Goal: Communication & Community: Answer question/provide support

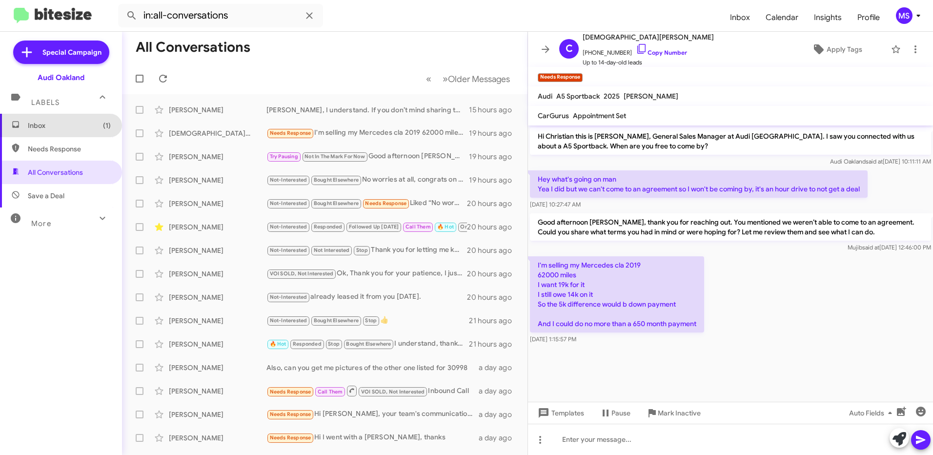
click at [68, 121] on span "Inbox (1)" at bounding box center [69, 125] width 83 height 10
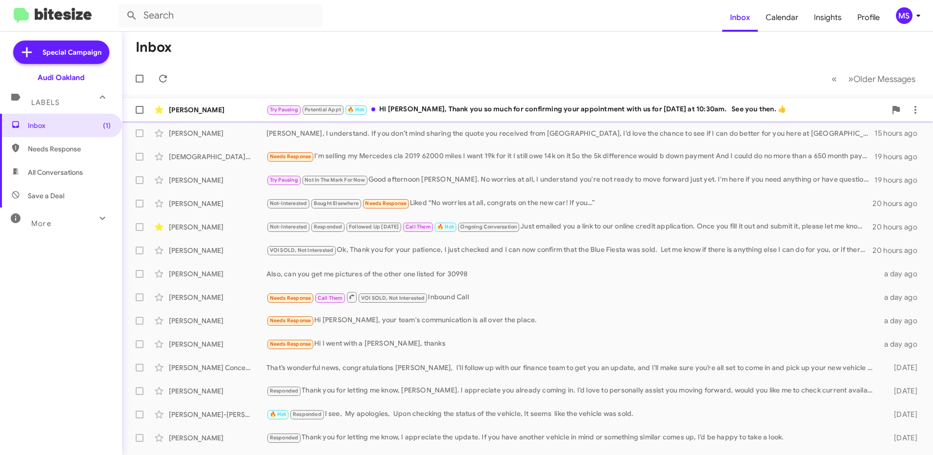
click at [231, 110] on div "[PERSON_NAME]" at bounding box center [218, 110] width 98 height 10
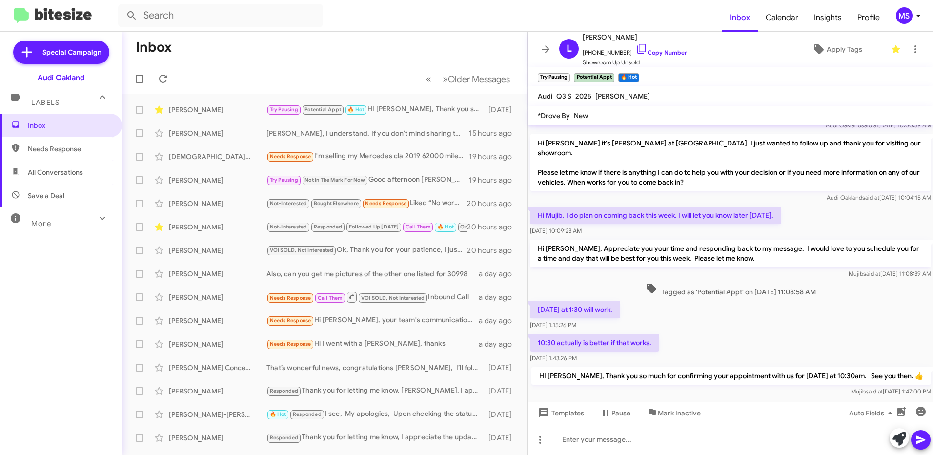
scroll to position [42, 0]
